Goal: Task Accomplishment & Management: Manage account settings

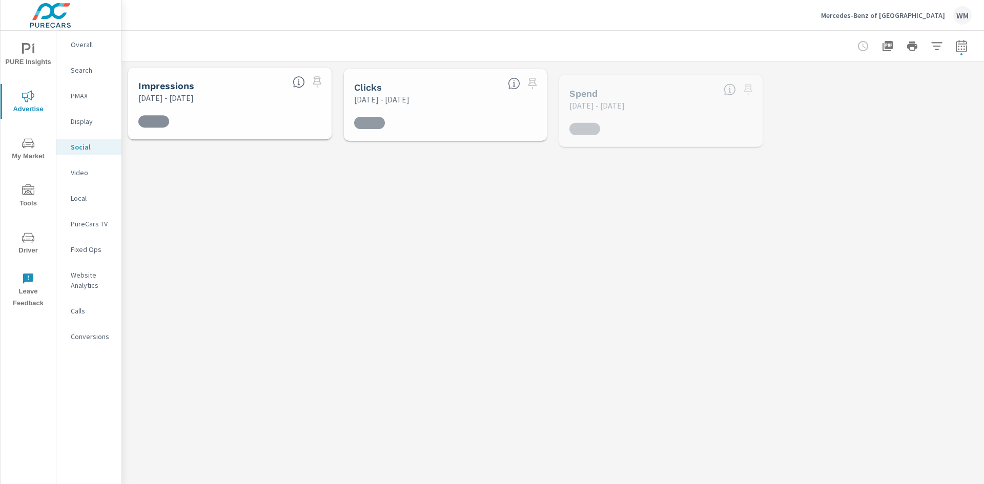
click at [910, 15] on p "Mercedes-Benz of [GEOGRAPHIC_DATA]" at bounding box center [883, 15] width 124 height 9
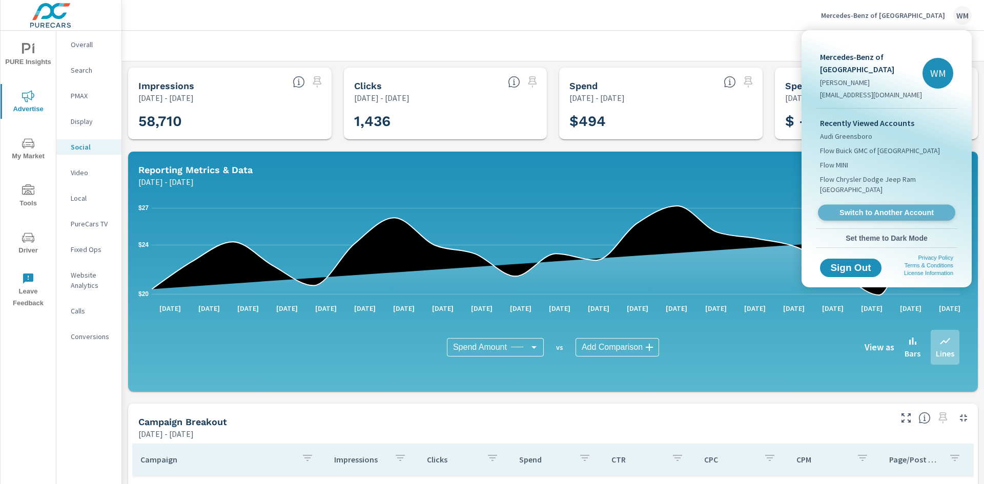
click at [895, 216] on span "Switch to Another Account" at bounding box center [886, 213] width 126 height 10
